Goal: Navigation & Orientation: Understand site structure

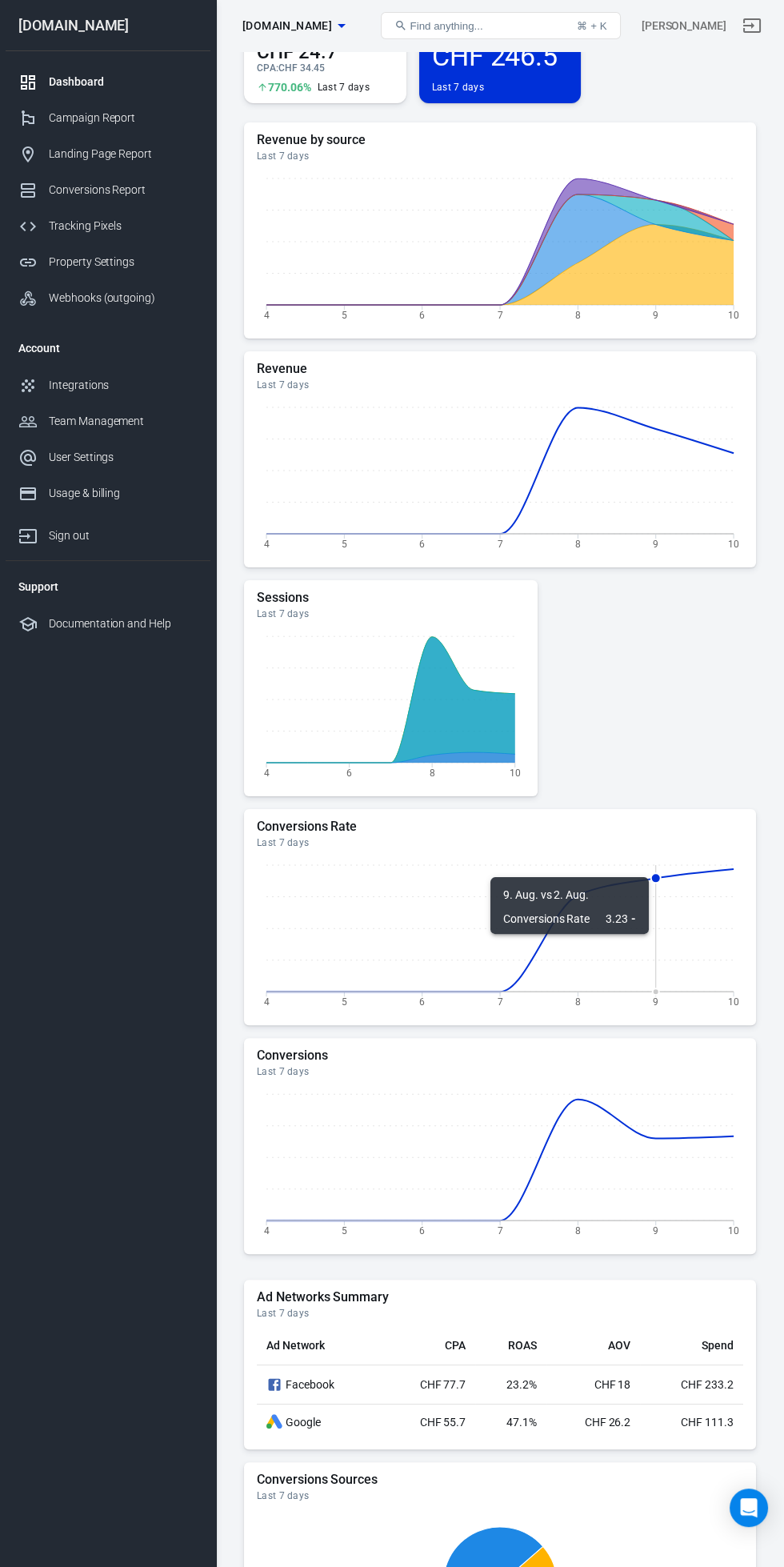
scroll to position [595, 0]
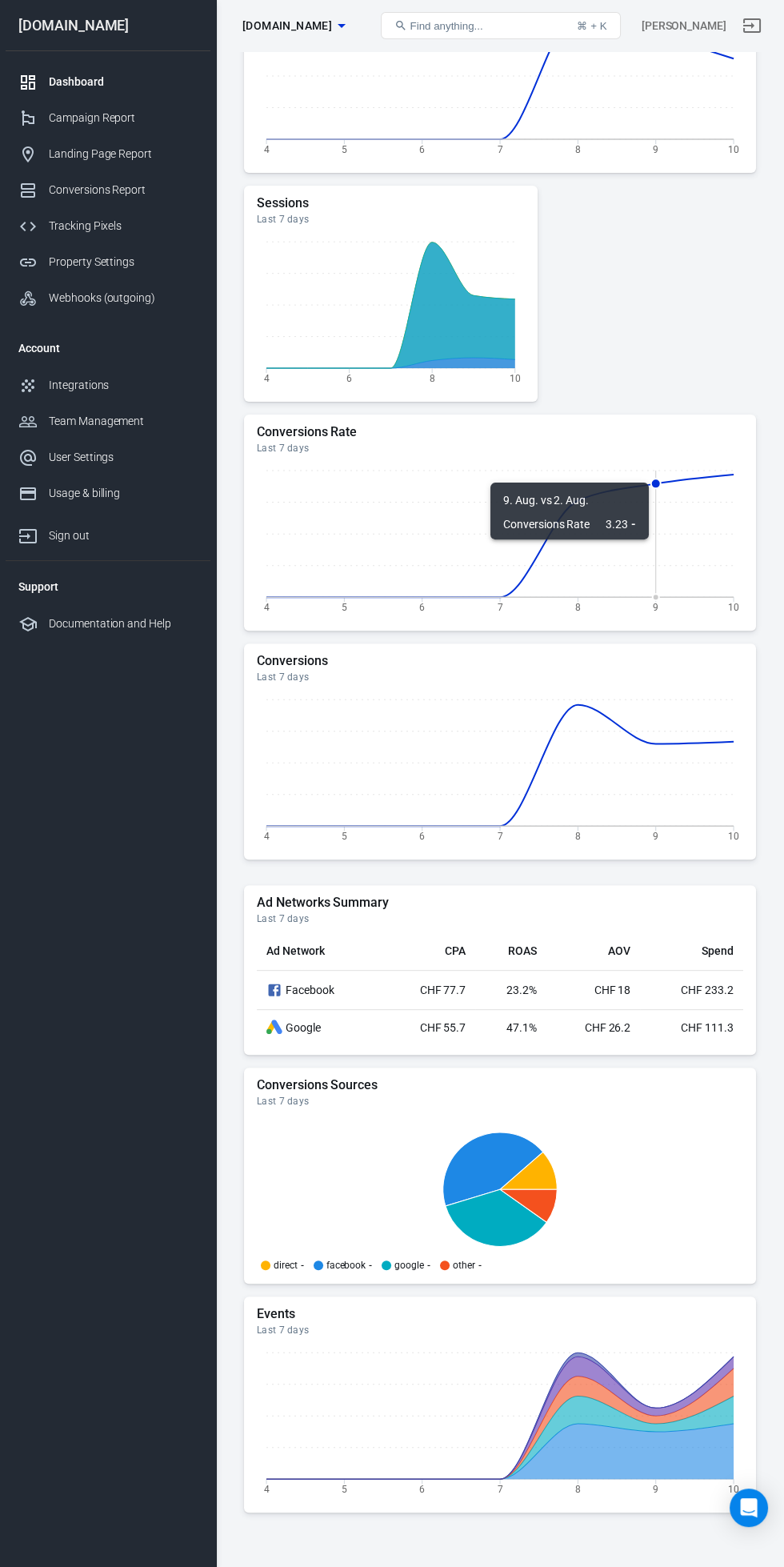
click at [781, 1566] on div "Home Last 7 days [DATE] － [DATE] Sessions 593 Last 7 days Conversions 1.8K Last…" at bounding box center [500, 570] width 568 height 2227
click at [782, 1566] on div "Home Last 7 days [DATE] － [DATE] Sessions 593 Last 7 days Conversions 1.8K Last…" at bounding box center [500, 570] width 568 height 2227
click at [776, 1566] on div "Home Last 7 days [DATE] － [DATE] Sessions 593 Last 7 days Conversions 1.8K Last…" at bounding box center [500, 570] width 568 height 2227
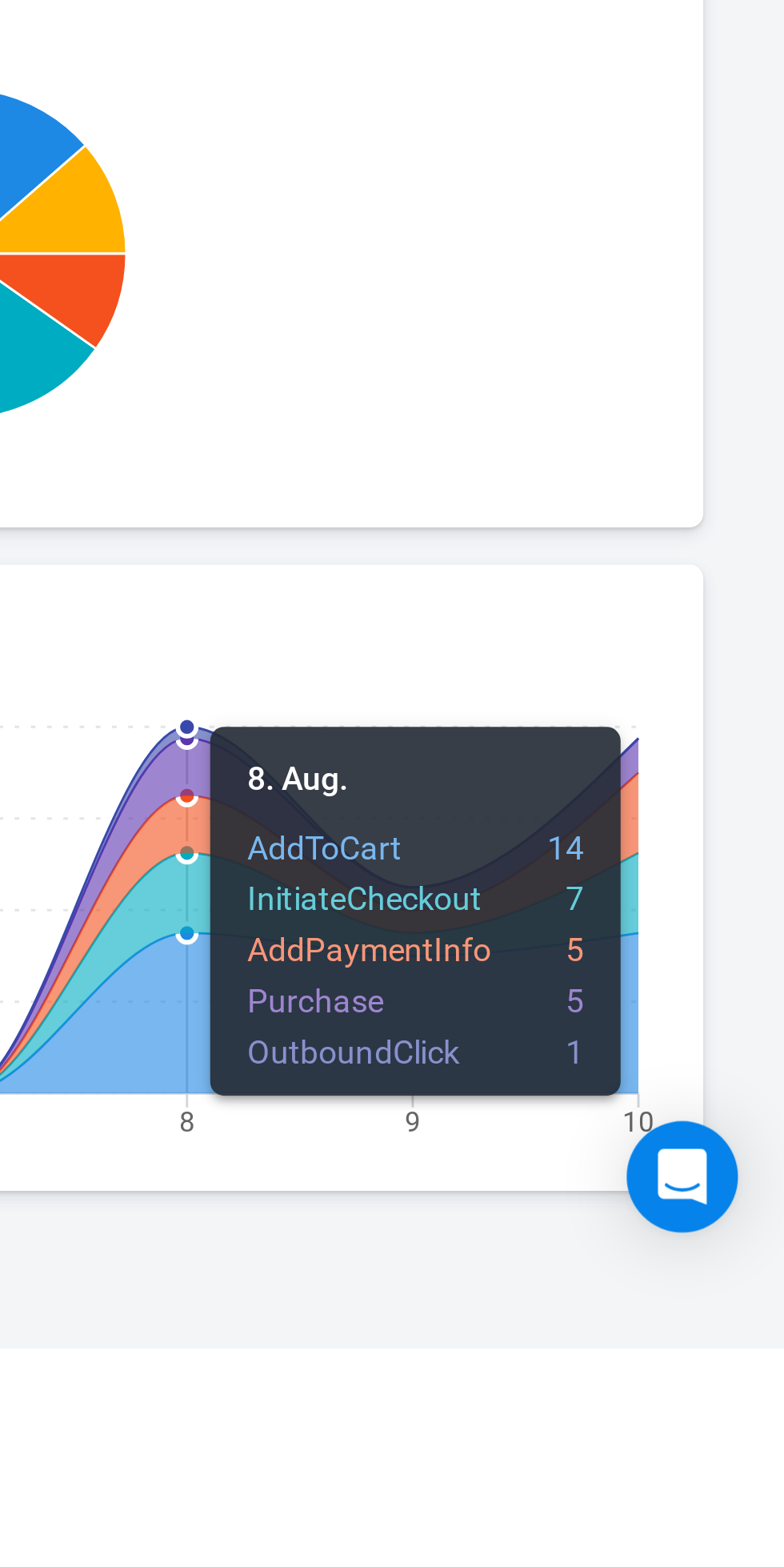
click at [752, 1527] on div "Open Intercom Messenger" at bounding box center [748, 1507] width 38 height 38
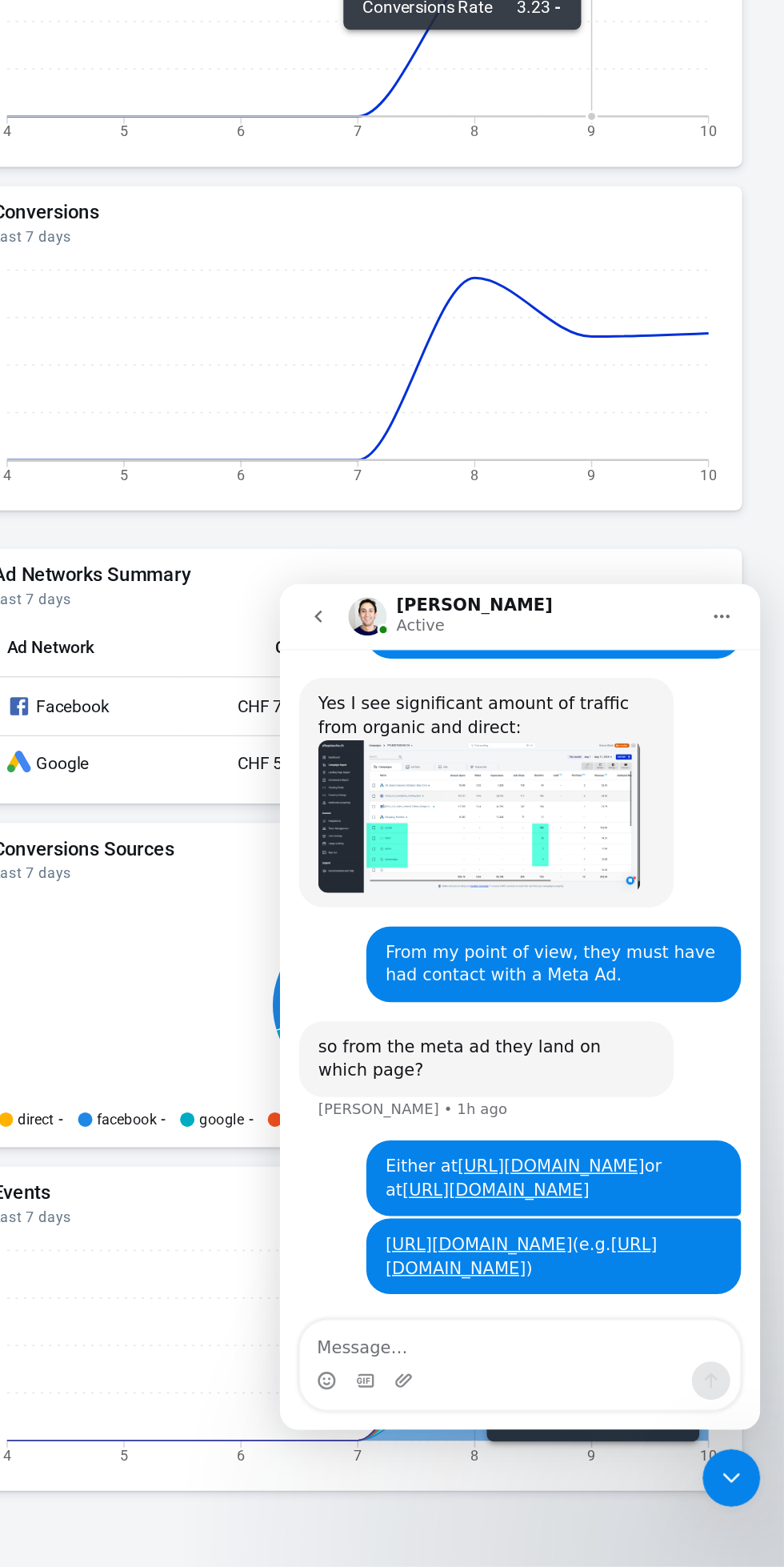
scroll to position [590, 0]
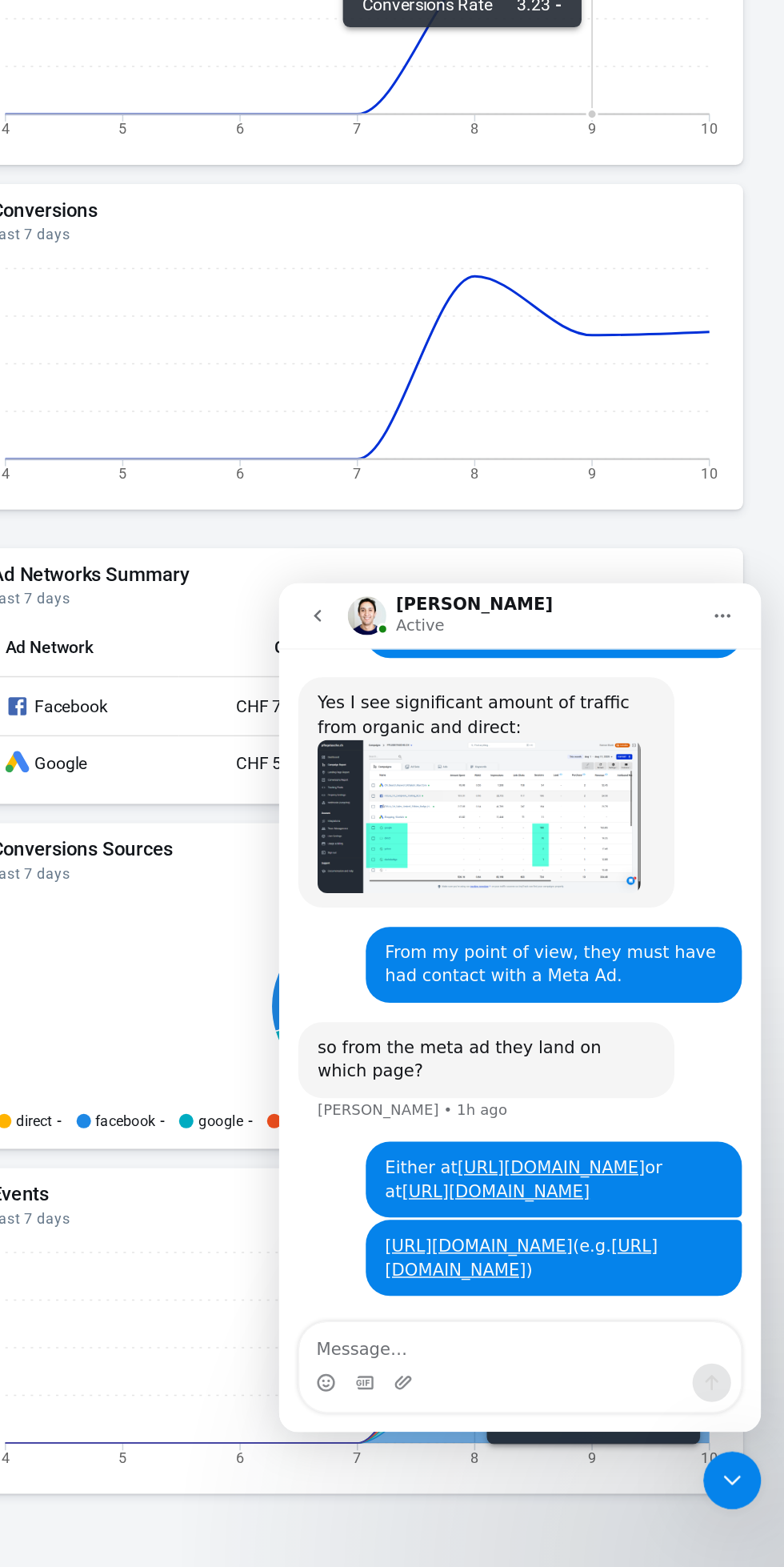
click at [776, 1520] on div "Home Last 7 days [DATE] － [DATE] Sessions 593 Last 7 days Conversions 1.8K Last…" at bounding box center [500, 574] width 568 height 2227
click at [720, 1481] on div "Close Intercom Messenger" at bounding box center [722, 1470] width 38 height 38
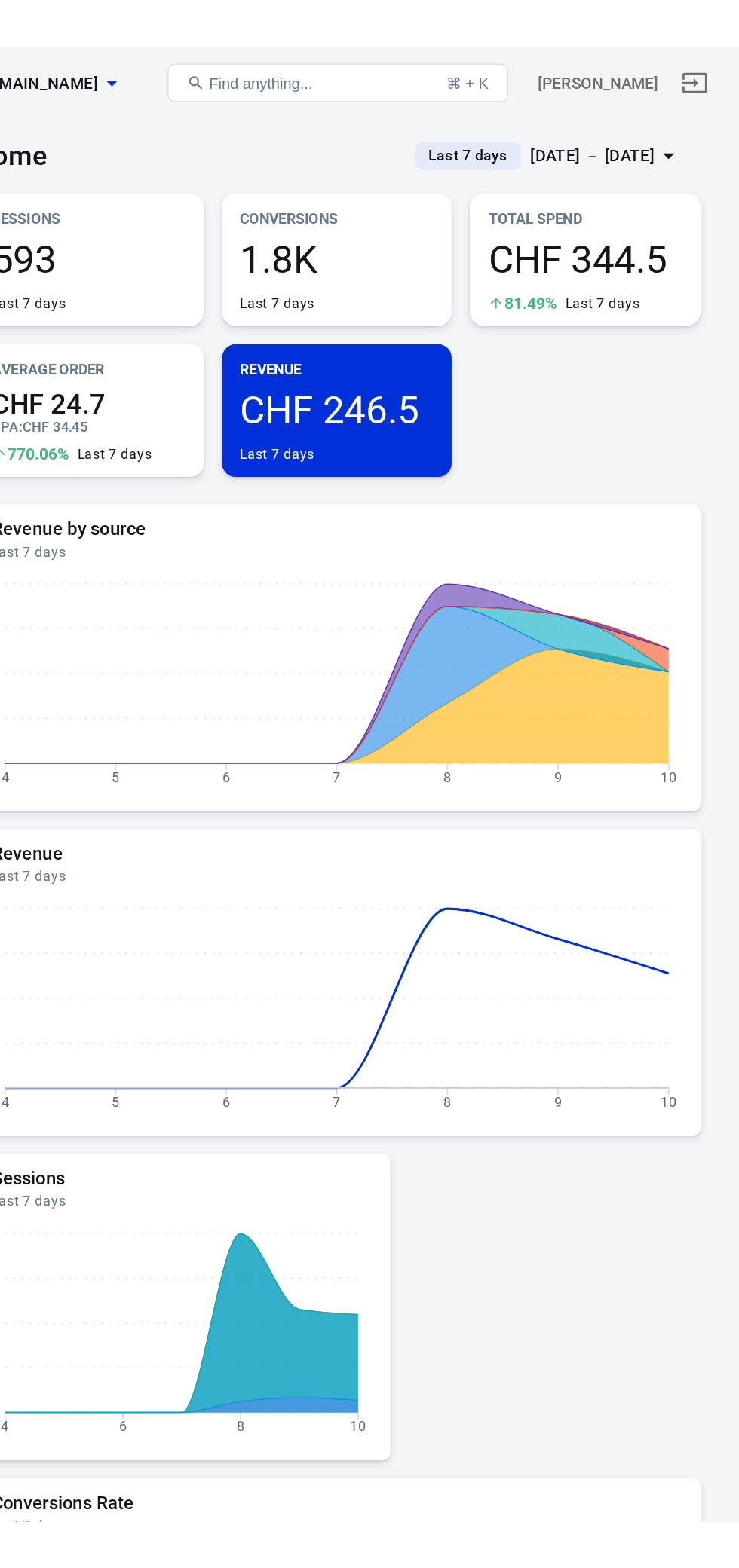
scroll to position [1817, 0]
